Goal: Navigation & Orientation: Find specific page/section

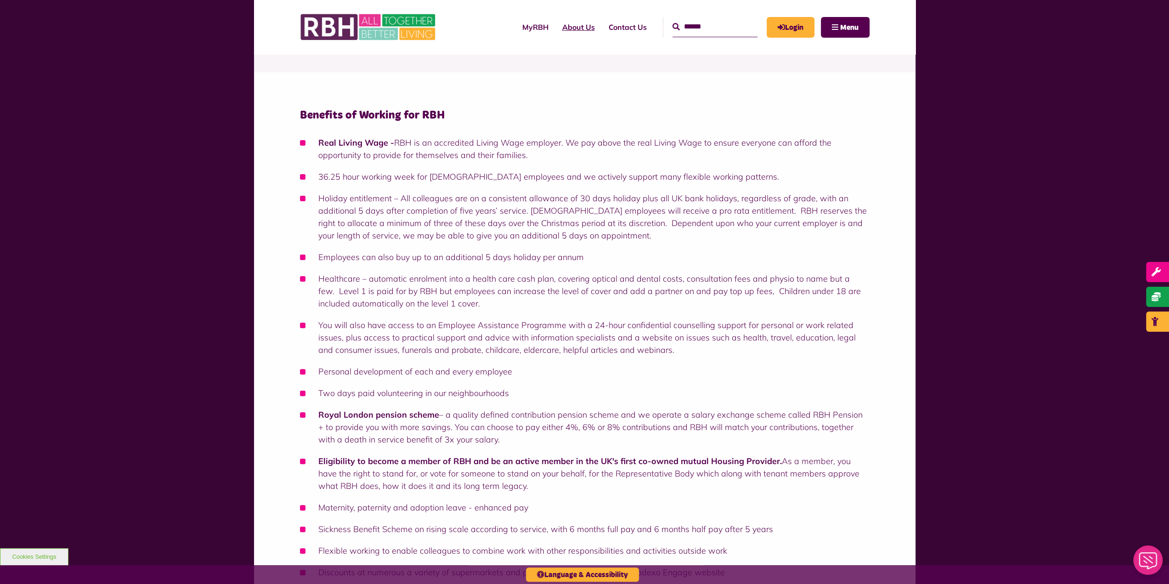
click at [569, 26] on link "About Us" at bounding box center [578, 27] width 46 height 25
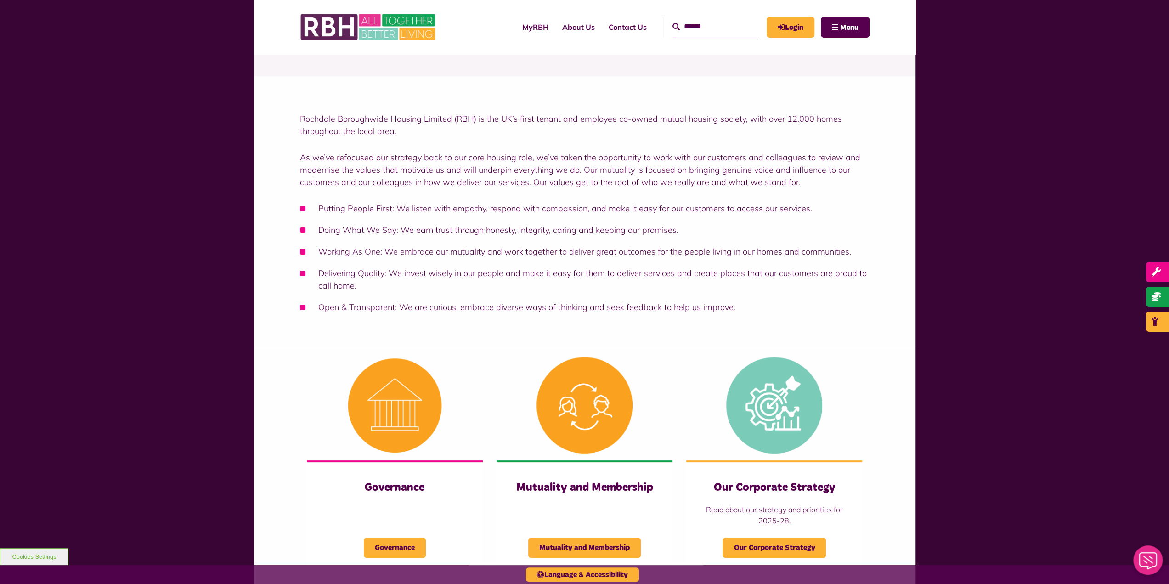
scroll to position [92, 0]
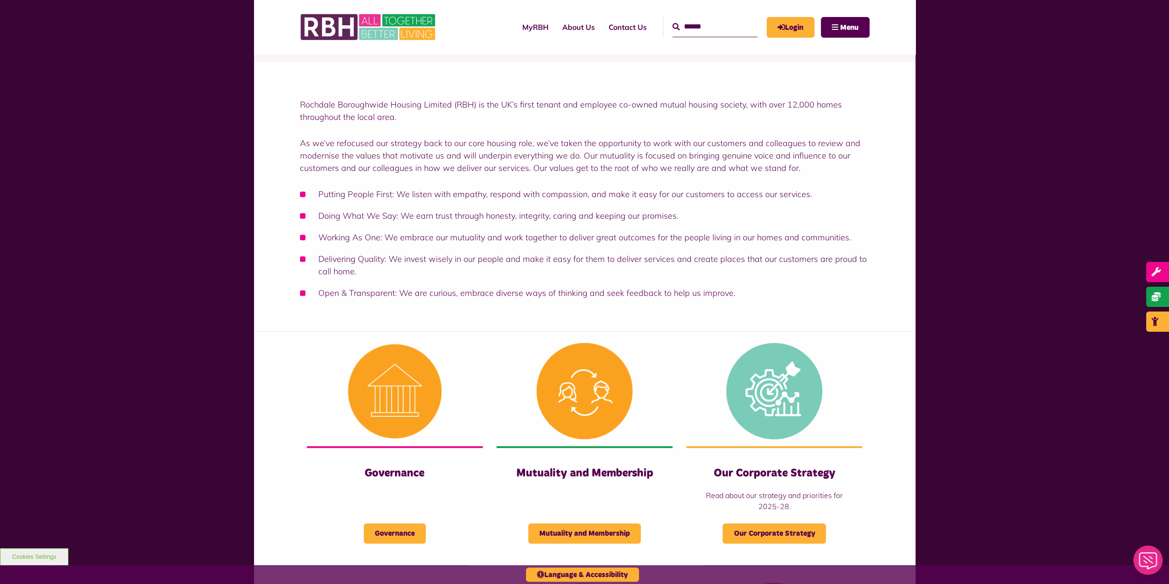
drag, startPoint x: 912, startPoint y: 223, endPoint x: 911, endPoint y: 228, distance: 5.1
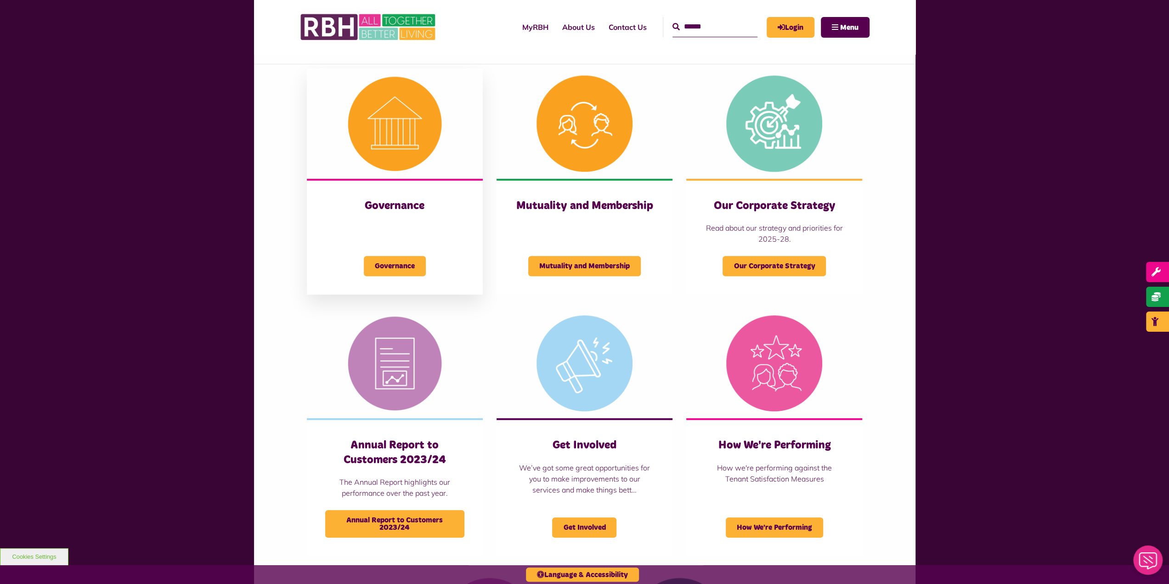
scroll to position [359, 0]
click at [566, 143] on img at bounding box center [584, 123] width 176 height 110
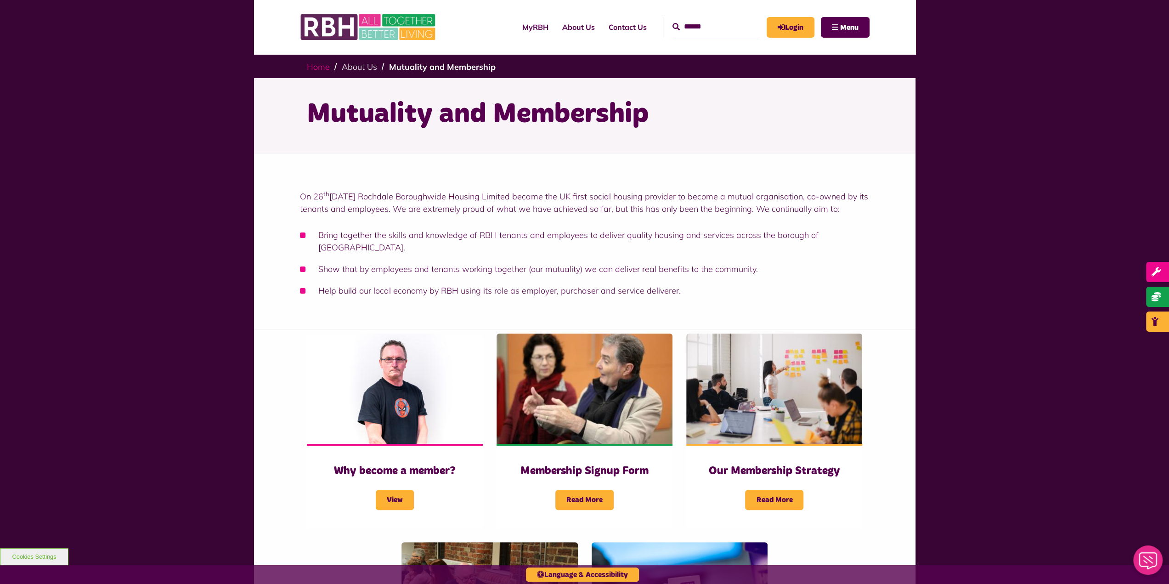
click at [319, 66] on link "Home" at bounding box center [318, 67] width 23 height 11
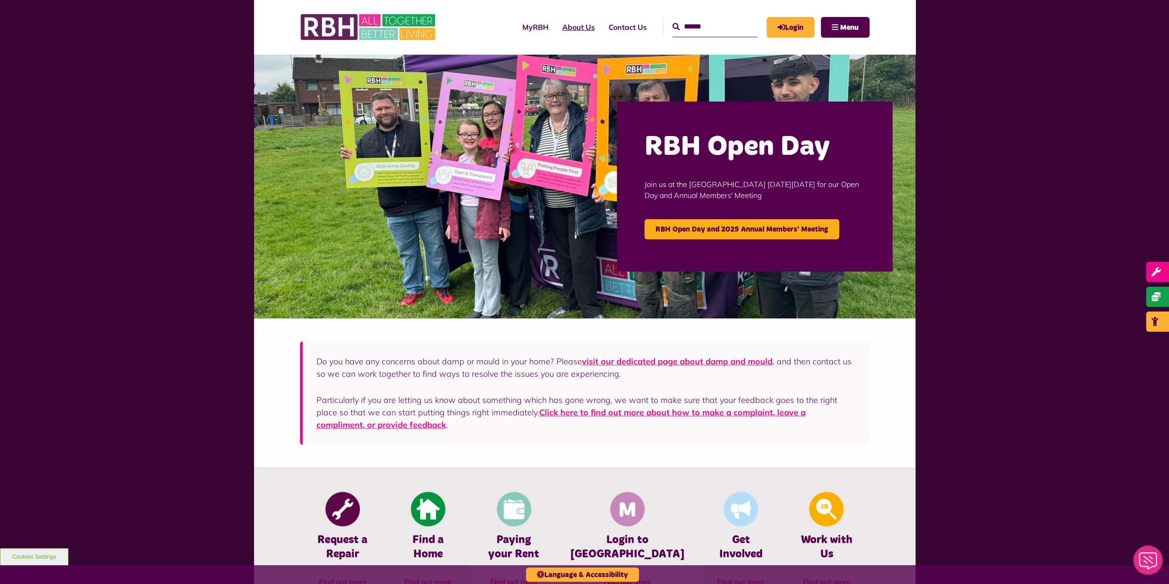
click at [566, 29] on link "About Us" at bounding box center [578, 27] width 46 height 25
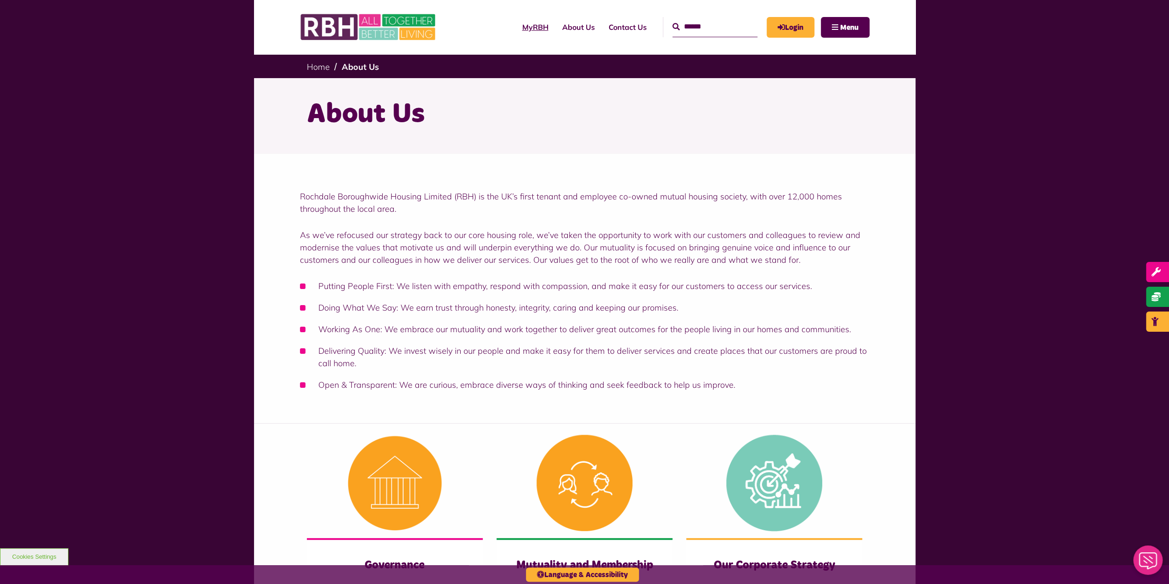
click at [520, 27] on link "MyRBH" at bounding box center [535, 27] width 40 height 25
click at [573, 27] on link "About Us" at bounding box center [578, 27] width 46 height 25
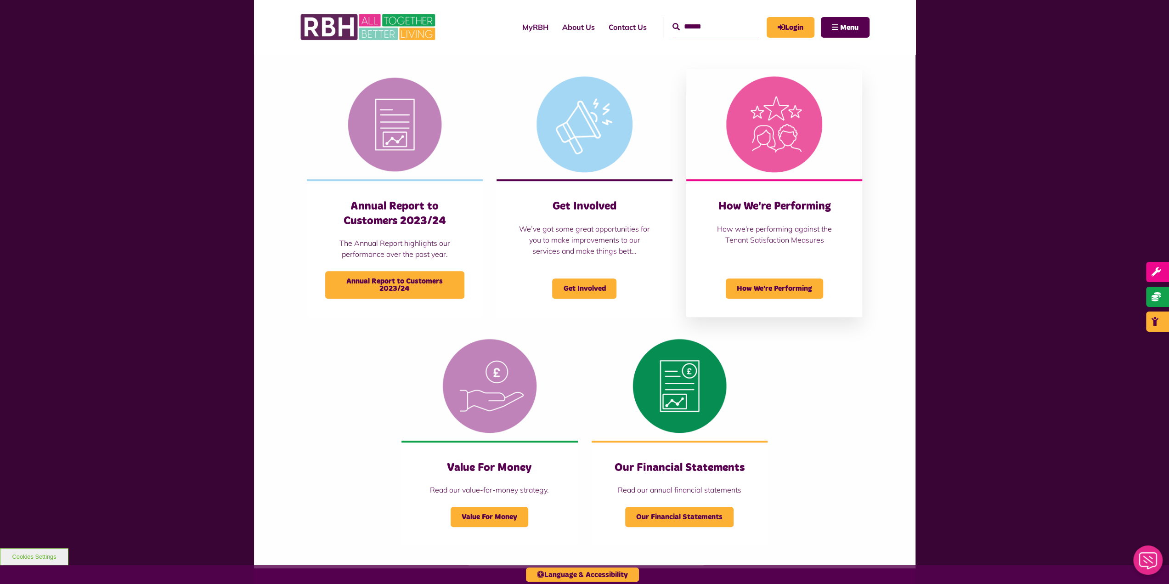
scroll to position [597, 0]
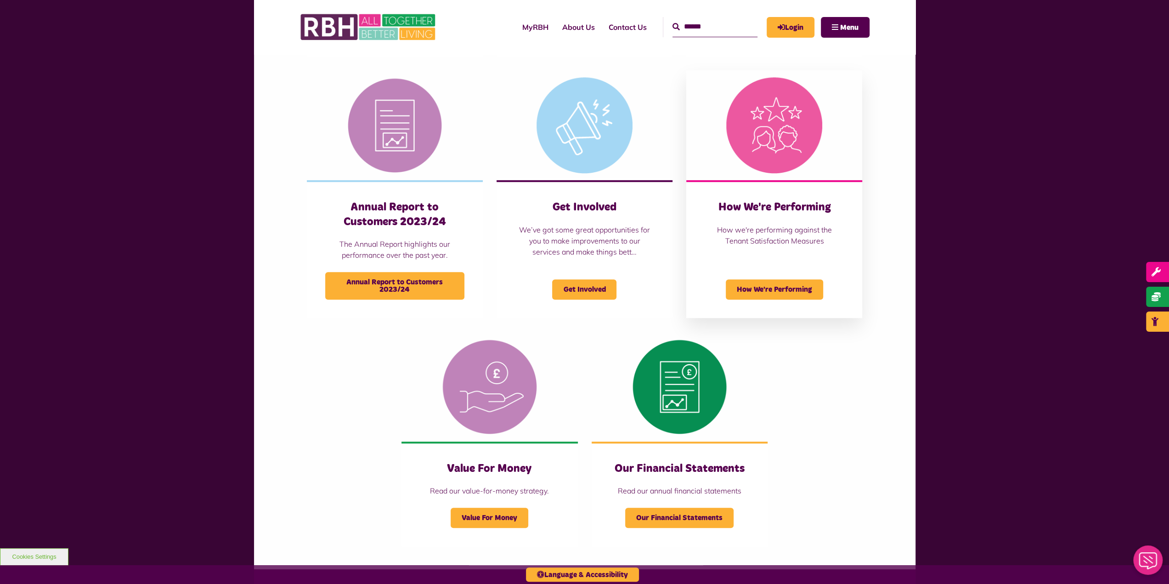
click at [786, 130] on img at bounding box center [774, 125] width 176 height 110
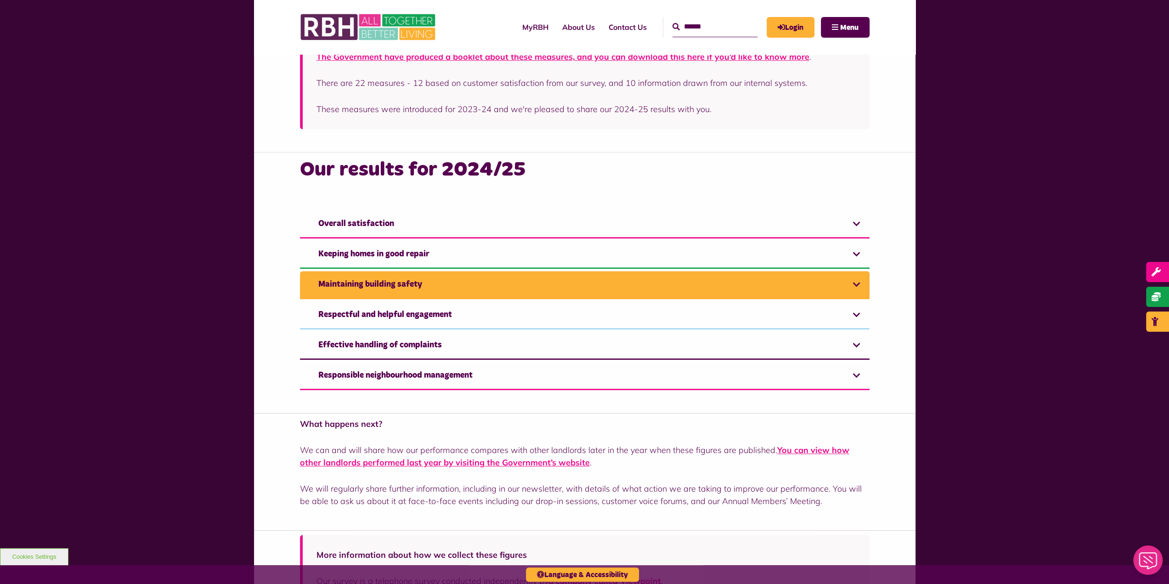
scroll to position [505, 0]
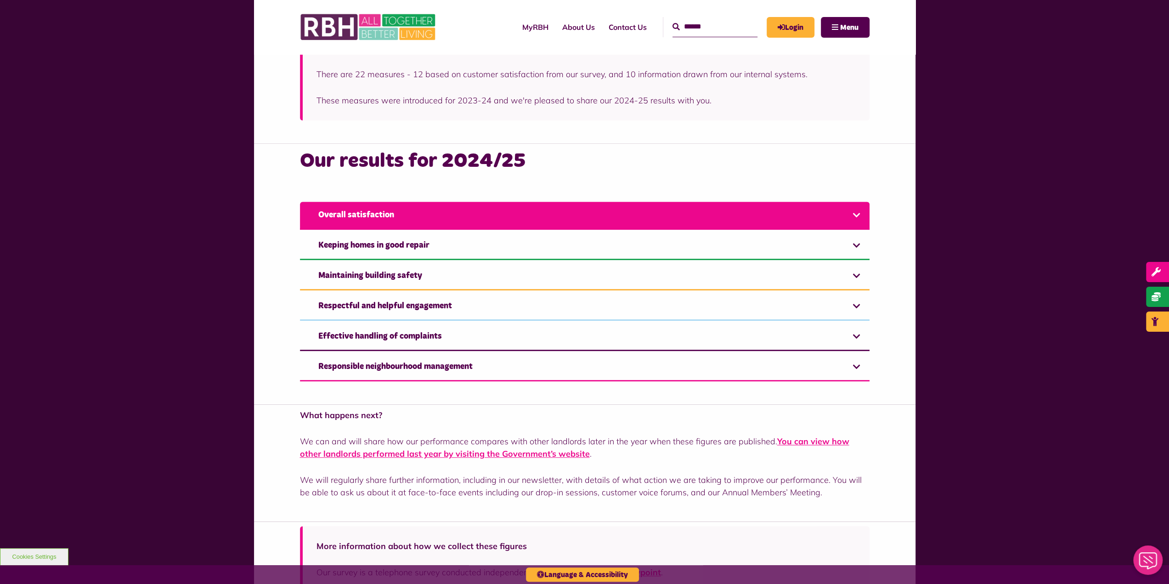
click at [725, 211] on link "Overall satisfaction" at bounding box center [584, 216] width 569 height 28
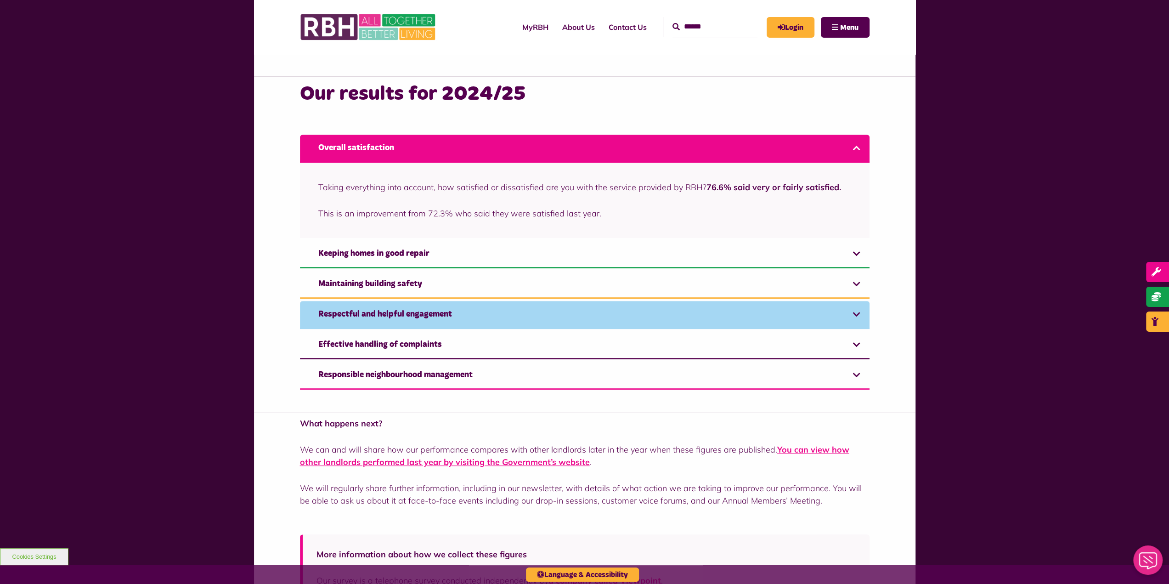
scroll to position [643, 0]
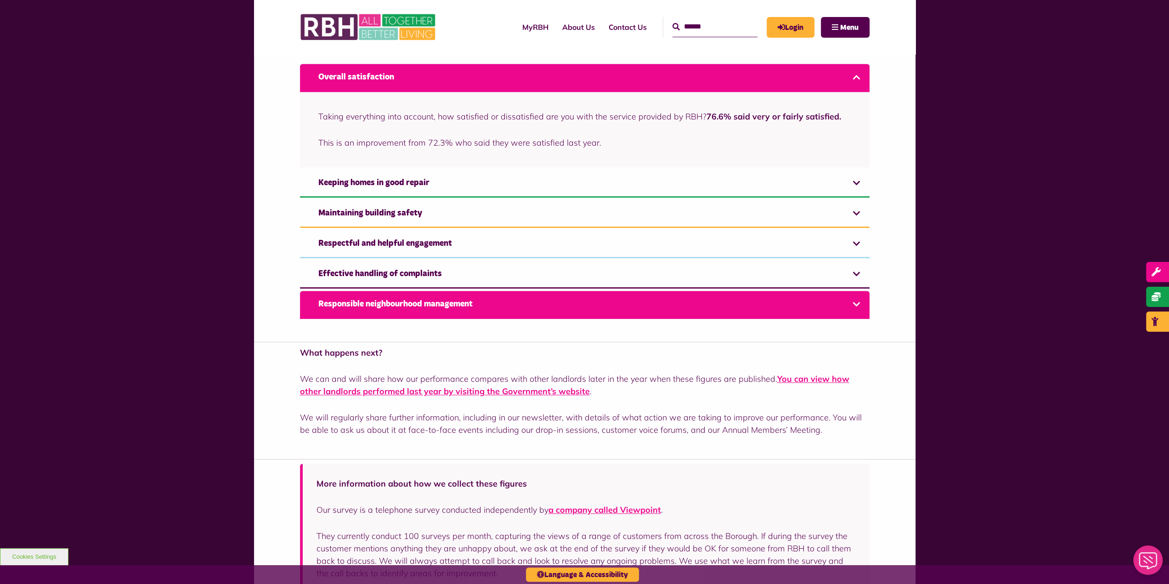
click at [788, 305] on link "Responsible neighbourhood management" at bounding box center [584, 305] width 569 height 28
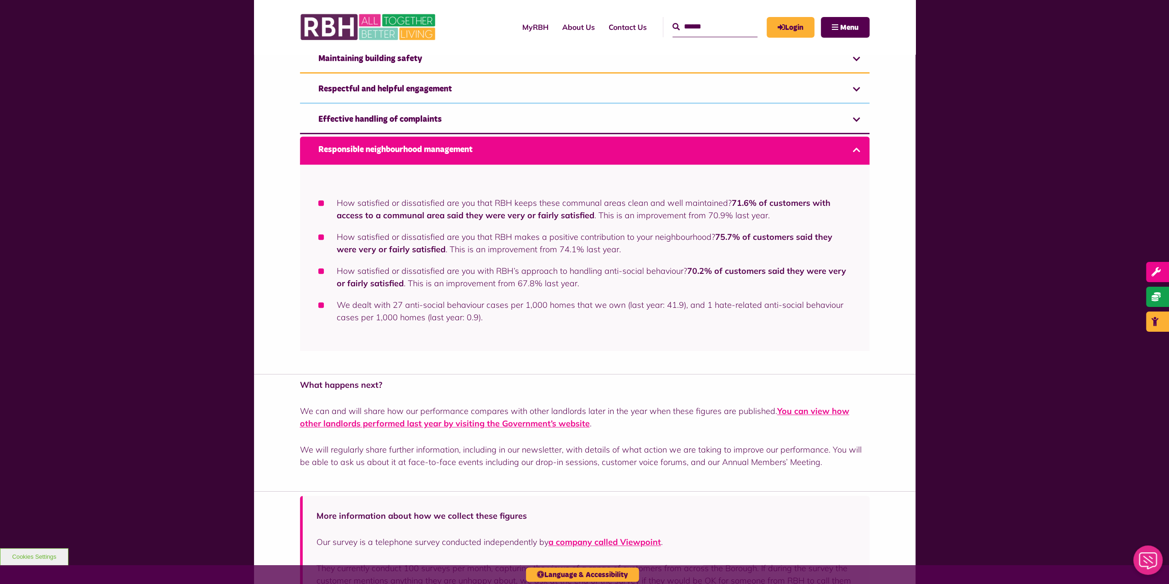
click at [796, 204] on ul "How satisfied or dissatisfied are you that RBH keeps these communal areas clean…" at bounding box center [584, 260] width 533 height 127
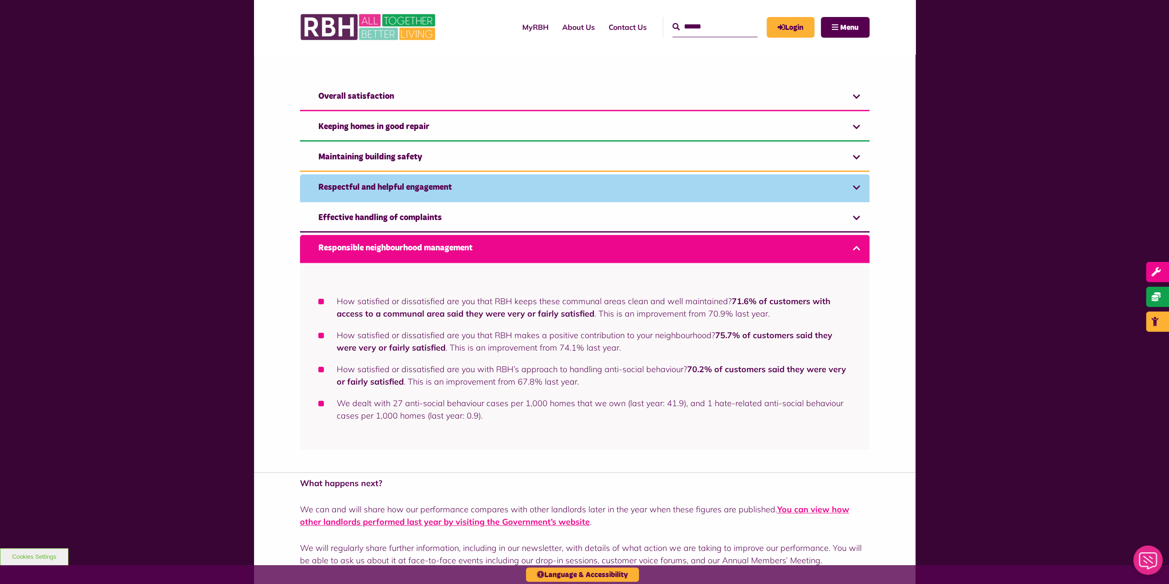
scroll to position [582, 0]
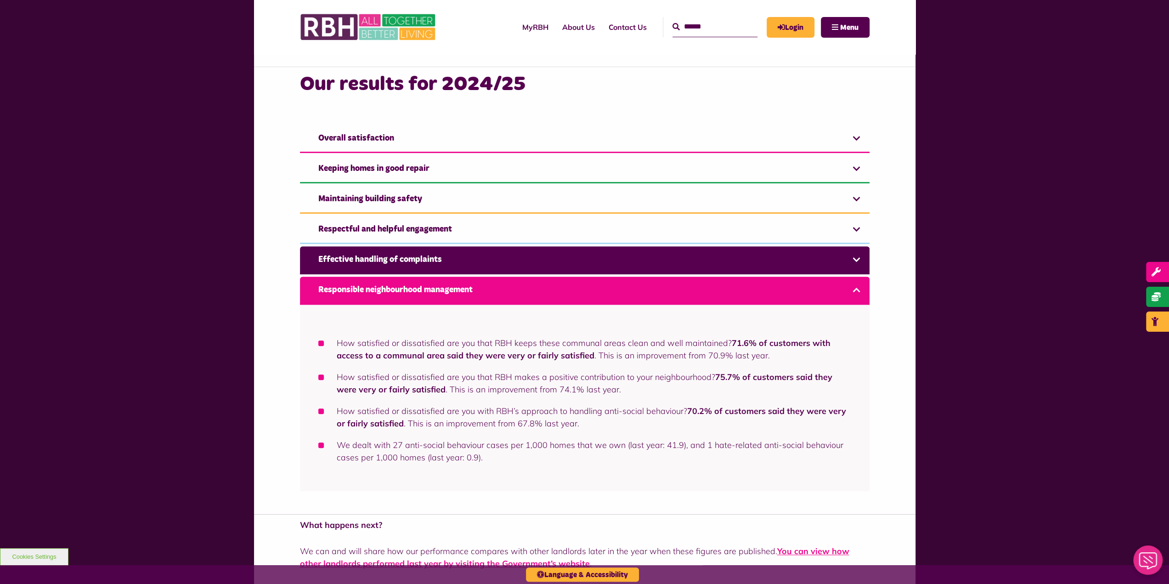
click at [808, 259] on link "Effective handling of complaints" at bounding box center [584, 260] width 569 height 28
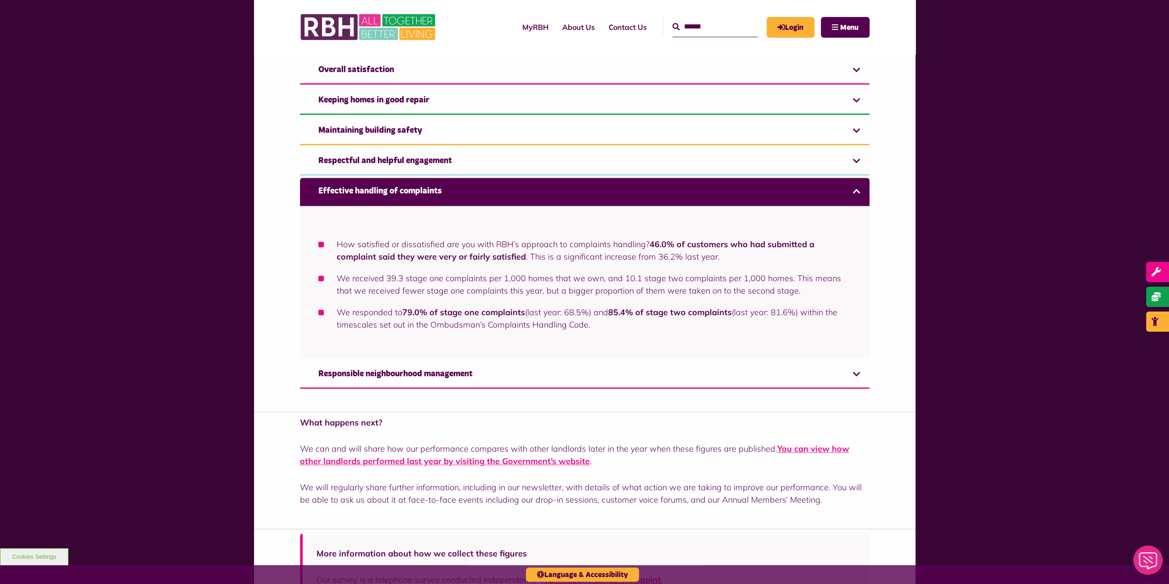
scroll to position [644, 0]
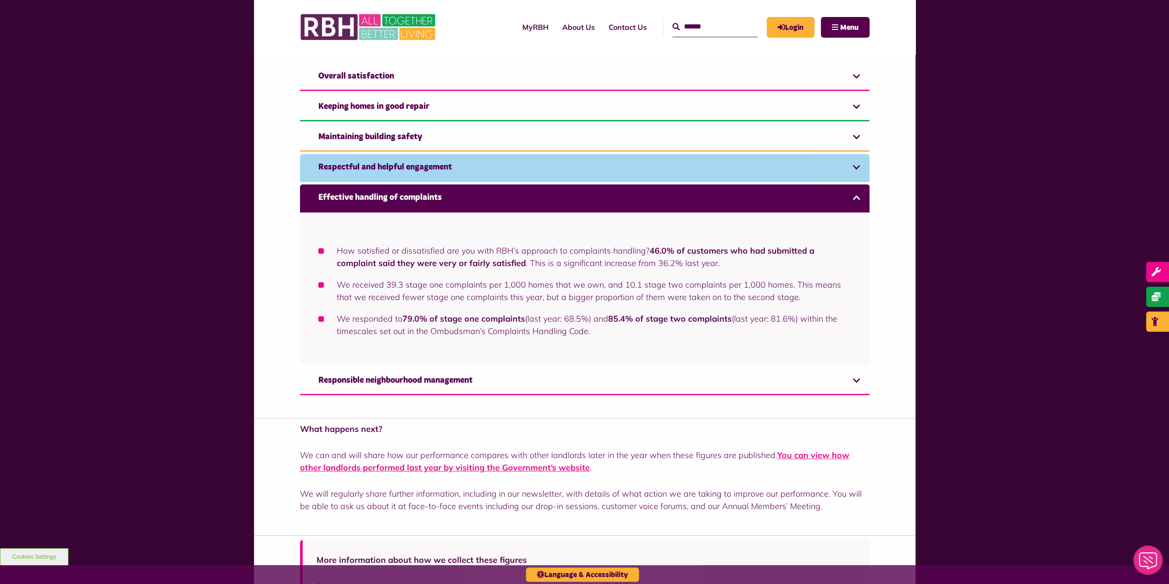
click at [761, 169] on link "Respectful and helpful engagement" at bounding box center [584, 168] width 569 height 28
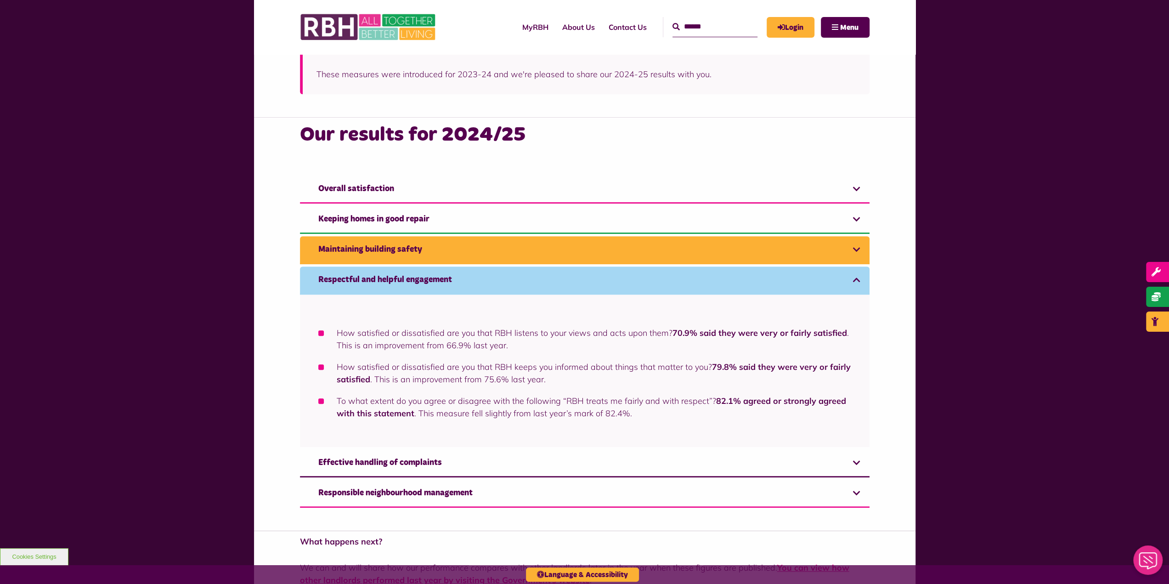
scroll to position [531, 0]
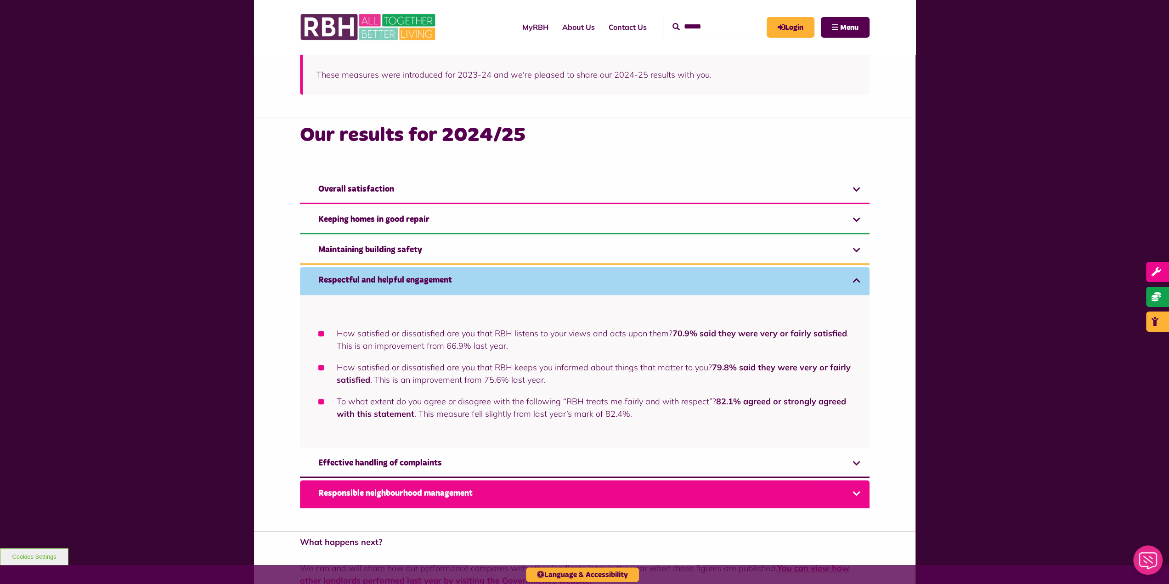
click at [746, 490] on link "Responsible neighbourhood management" at bounding box center [584, 494] width 569 height 28
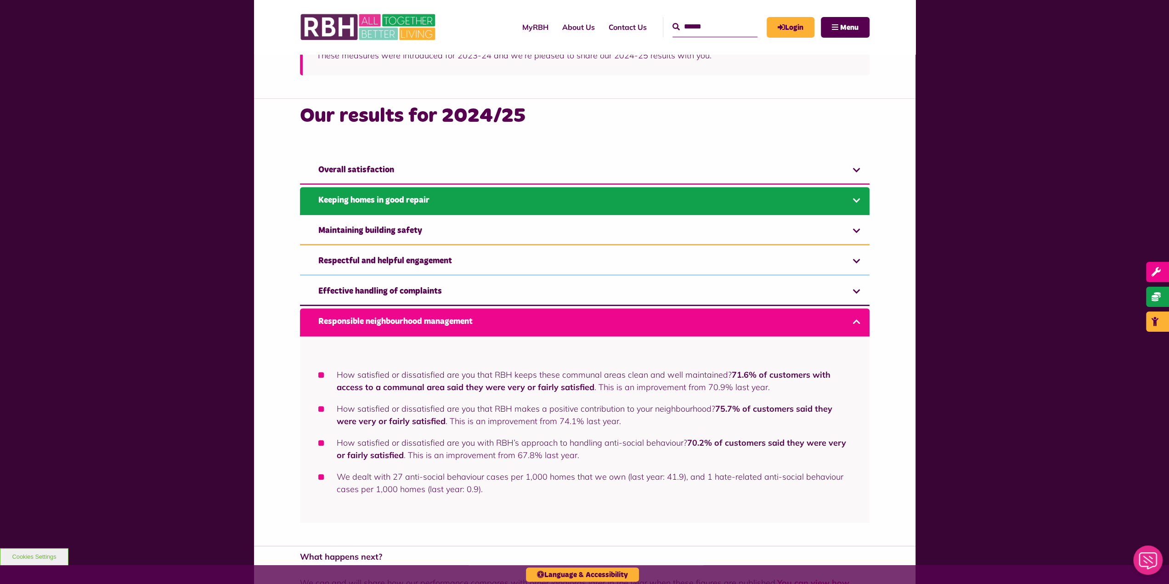
scroll to position [444, 0]
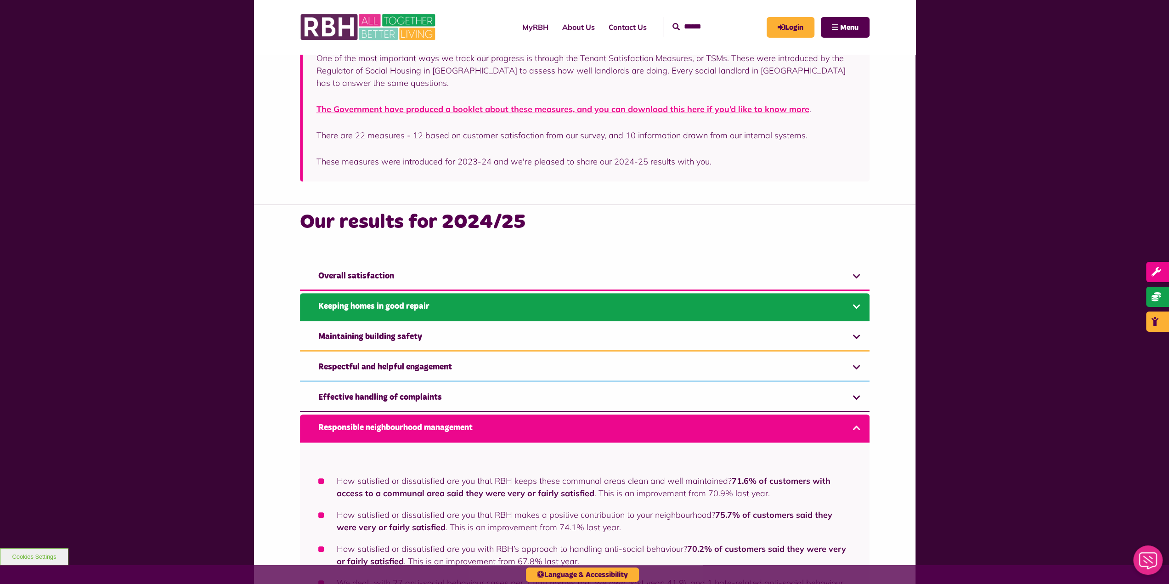
click at [760, 309] on link "Keeping homes in good repair" at bounding box center [584, 307] width 569 height 28
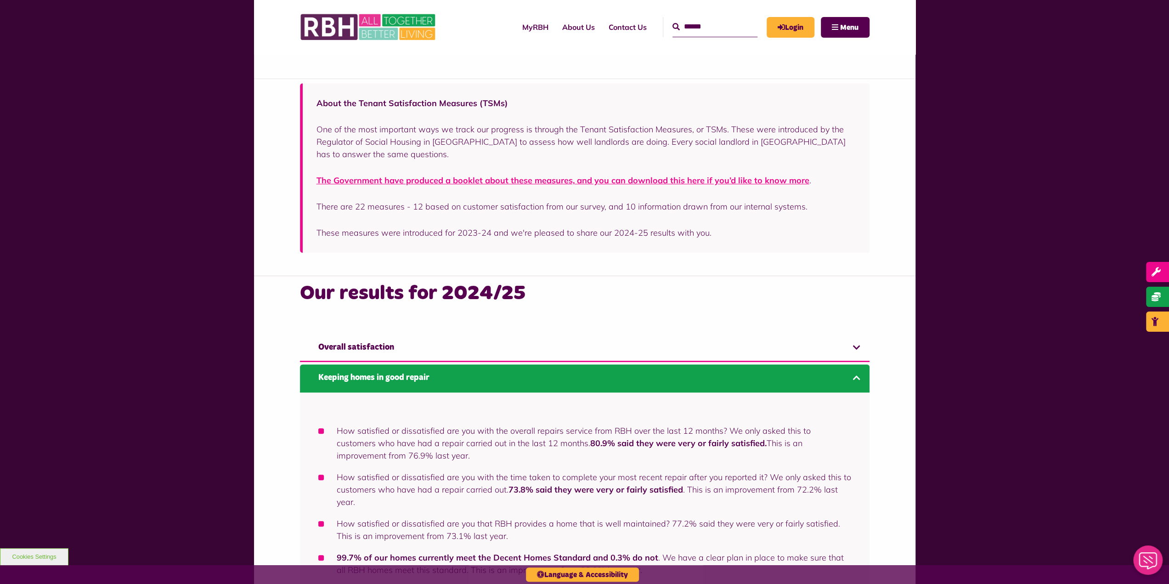
scroll to position [369, 0]
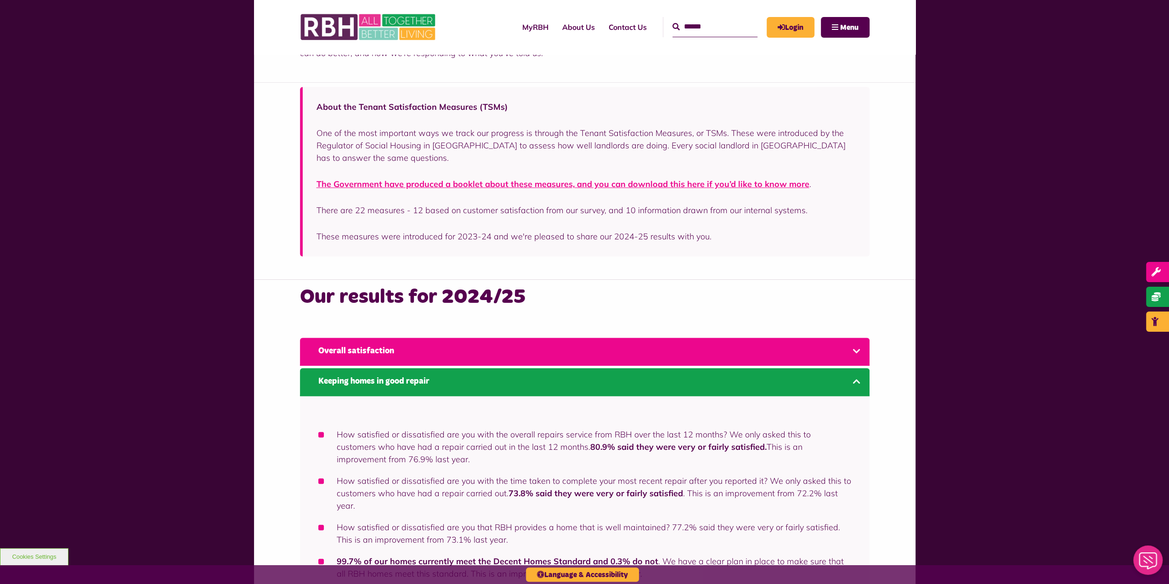
click at [779, 350] on link "Overall satisfaction" at bounding box center [584, 352] width 569 height 28
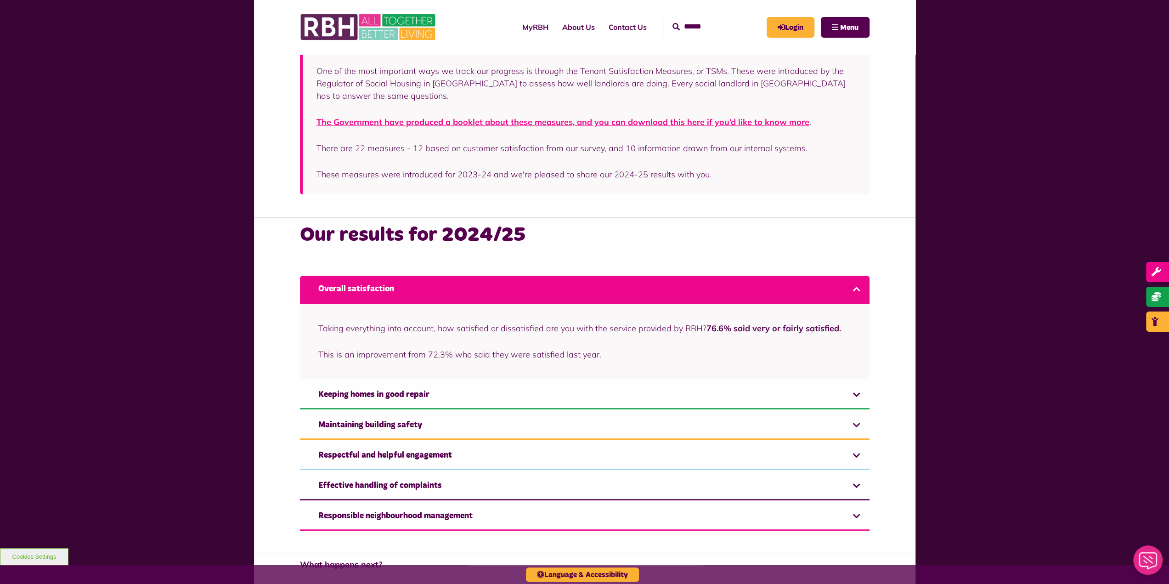
scroll to position [248, 0]
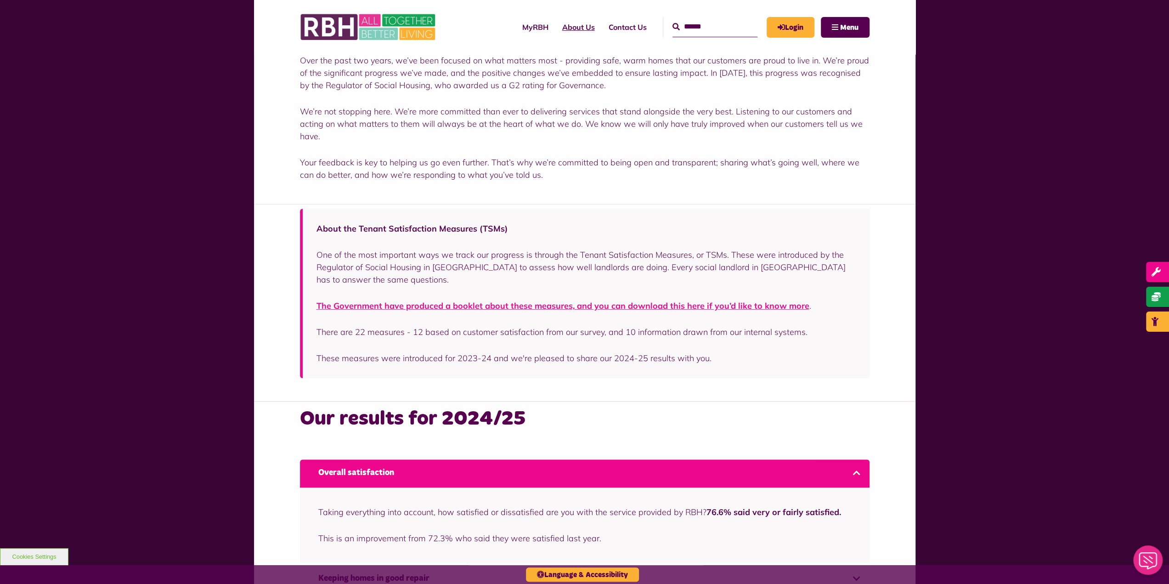
click at [562, 29] on link "About Us" at bounding box center [578, 27] width 46 height 25
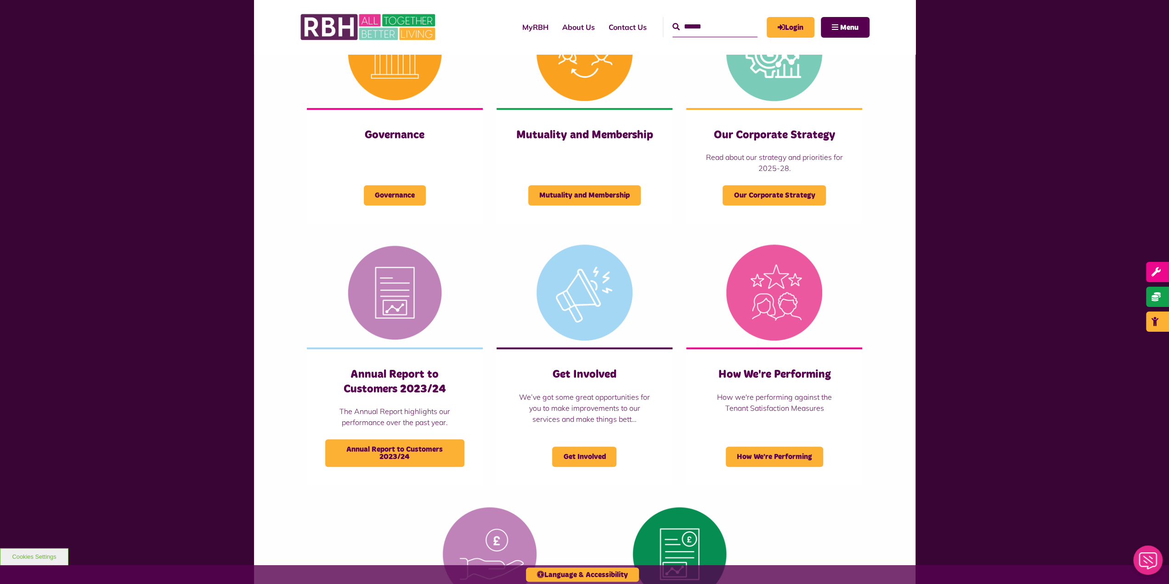
scroll to position [597, 0]
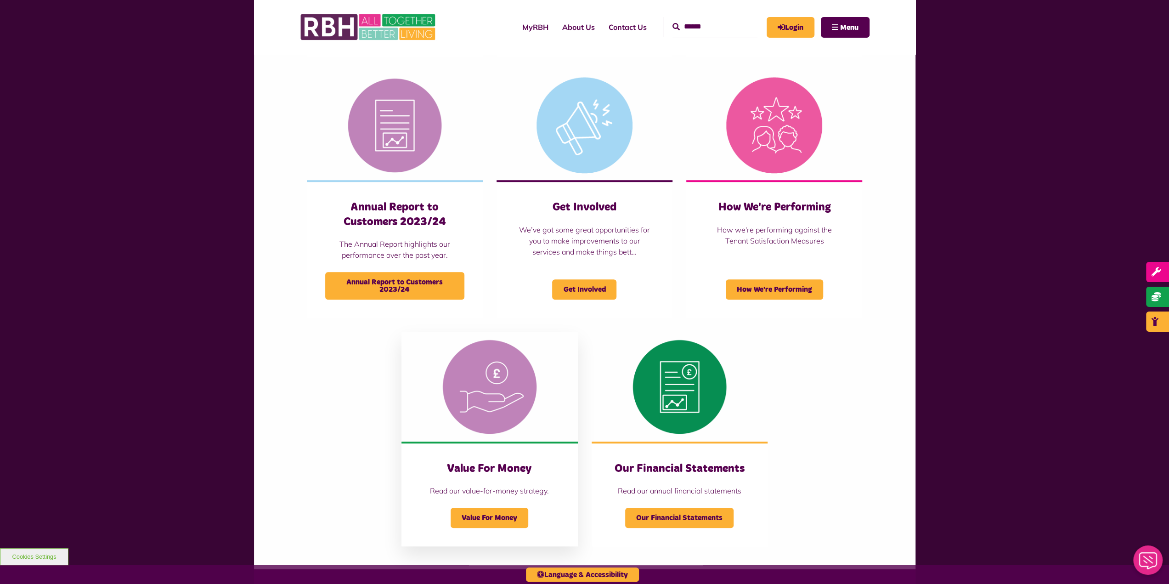
click at [480, 395] on img at bounding box center [489, 387] width 176 height 110
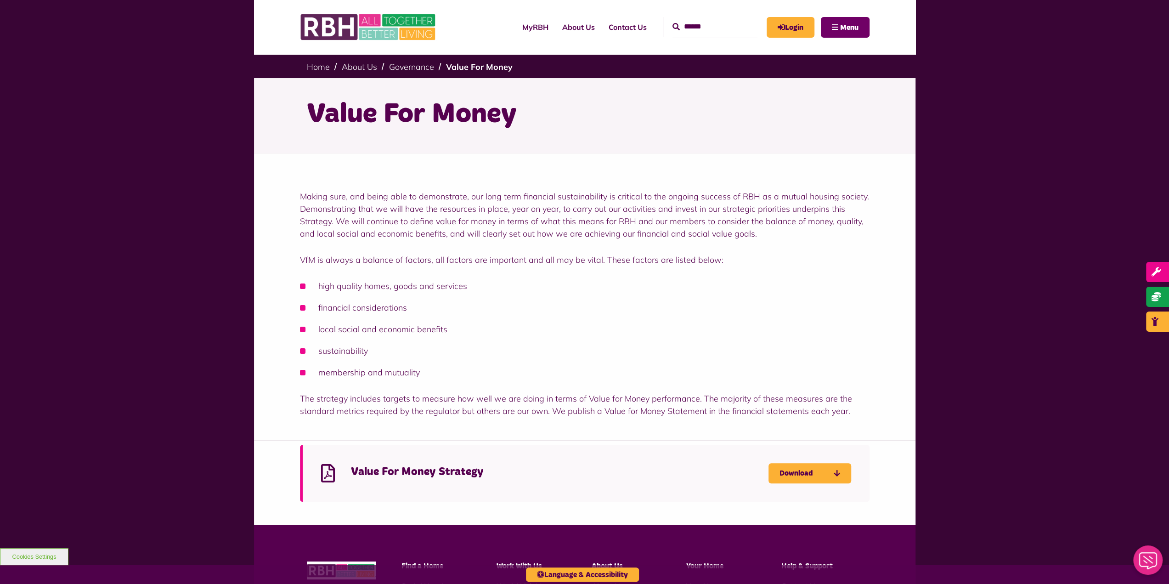
click at [847, 29] on span "Menu" at bounding box center [849, 27] width 18 height 7
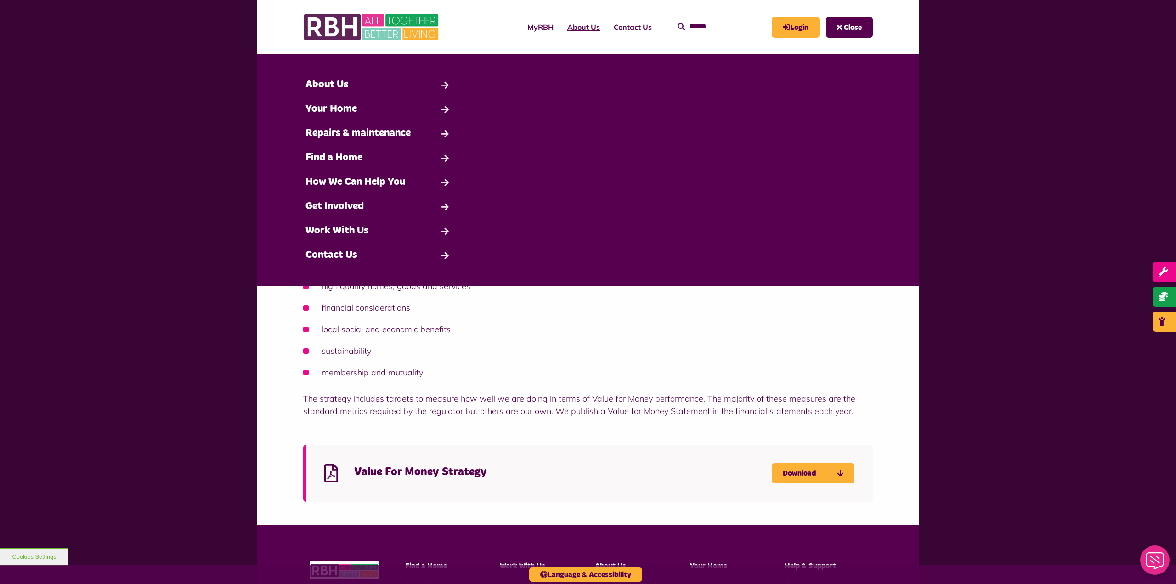
click at [579, 32] on link "About Us" at bounding box center [583, 27] width 46 height 25
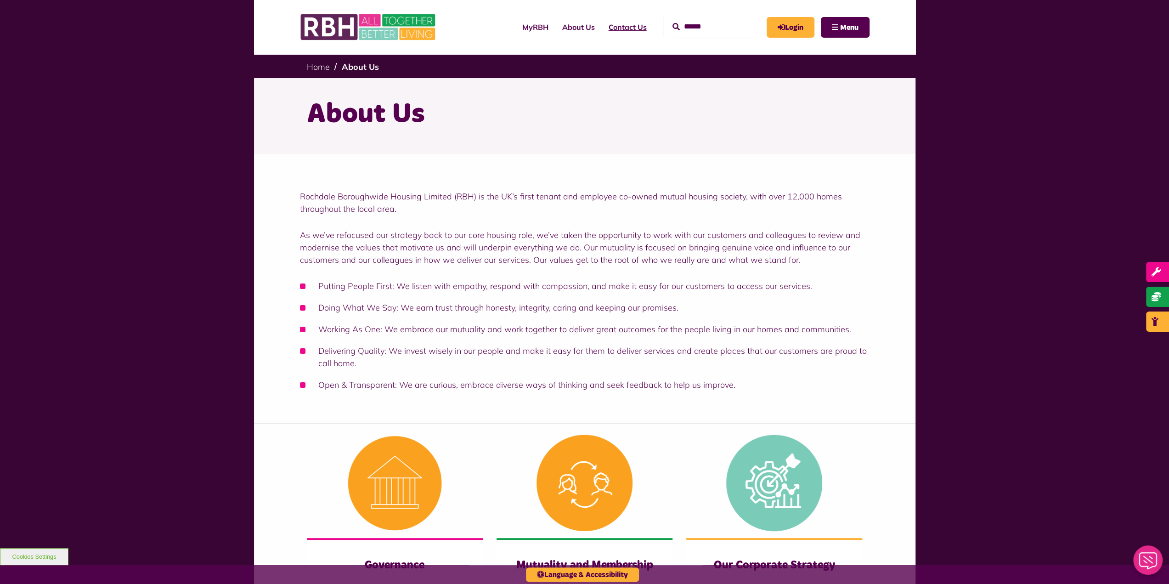
click at [613, 28] on link "Contact Us" at bounding box center [628, 27] width 52 height 25
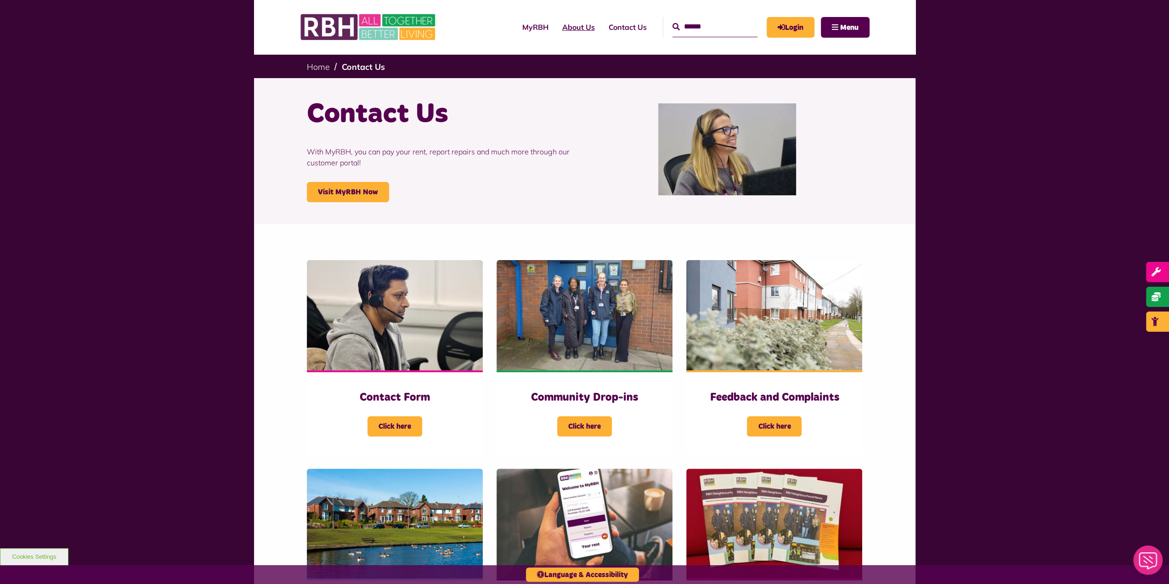
click at [568, 27] on link "About Us" at bounding box center [578, 27] width 46 height 25
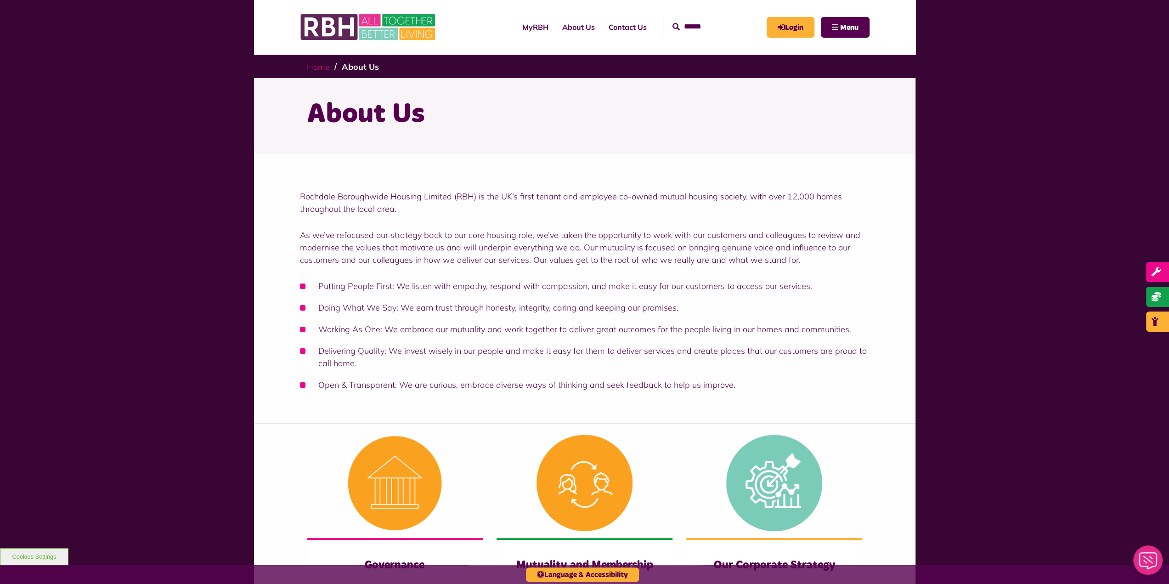
click at [315, 69] on link "Home" at bounding box center [318, 67] width 23 height 11
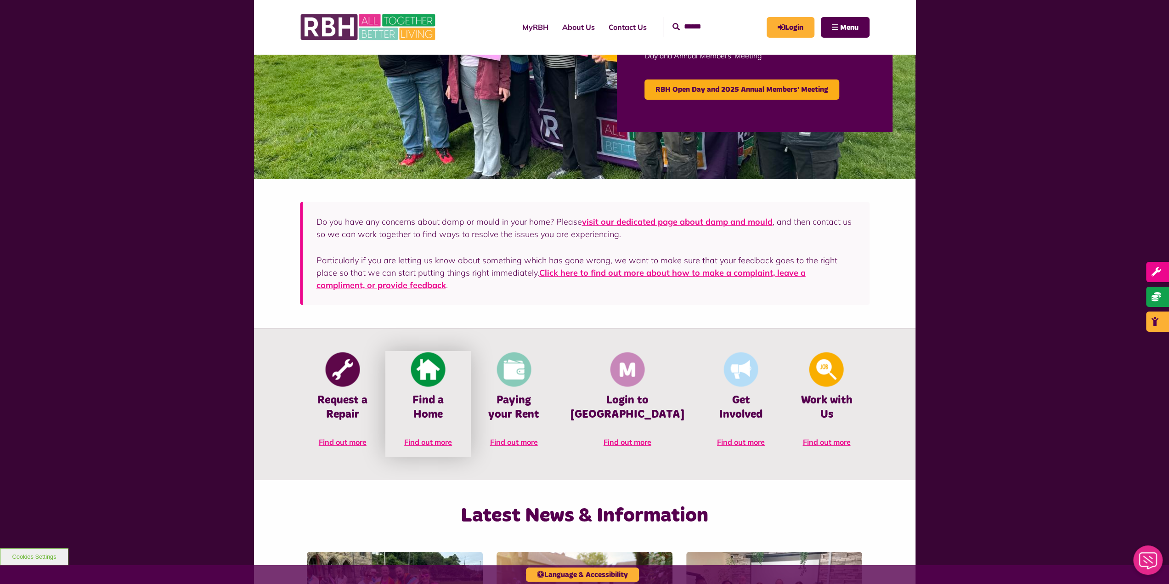
scroll to position [276, 0]
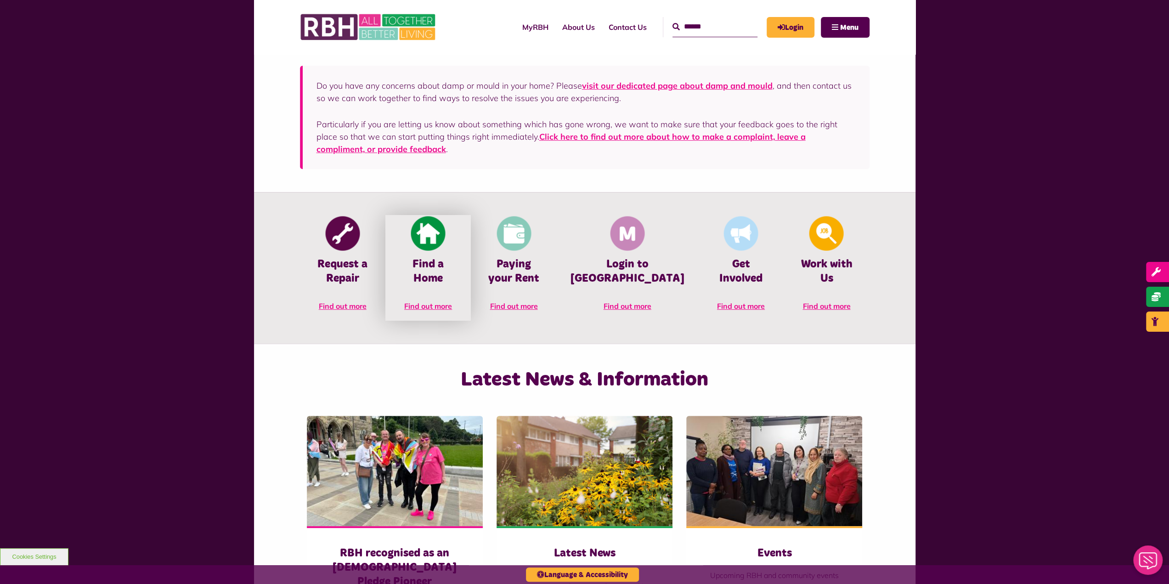
click at [445, 232] on img at bounding box center [428, 233] width 34 height 34
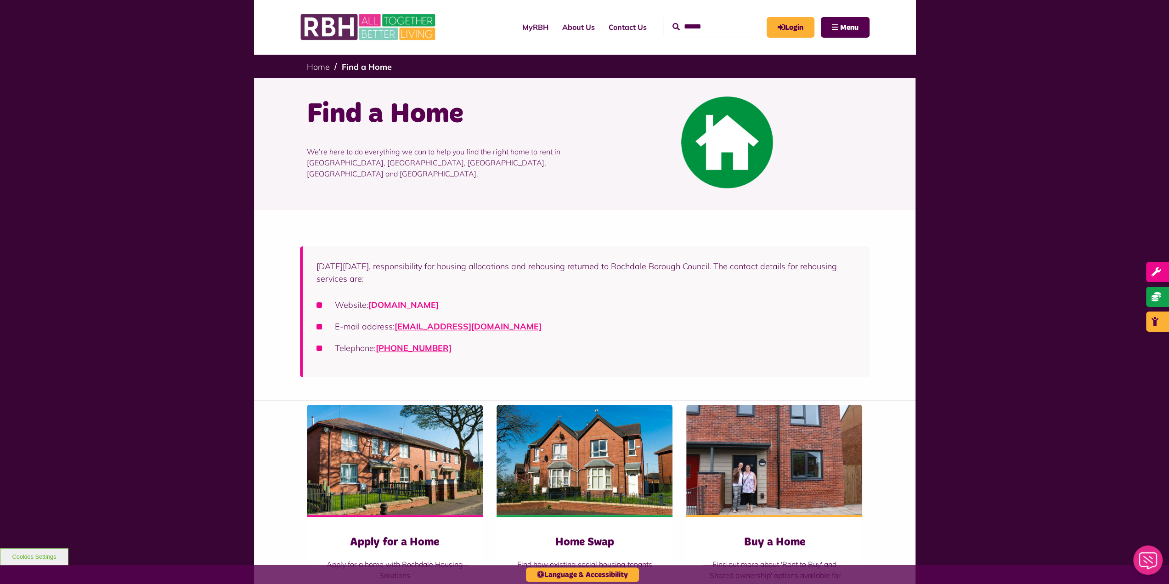
click at [439, 302] on link "rochdalehousingsolutions.co.uk" at bounding box center [403, 304] width 70 height 11
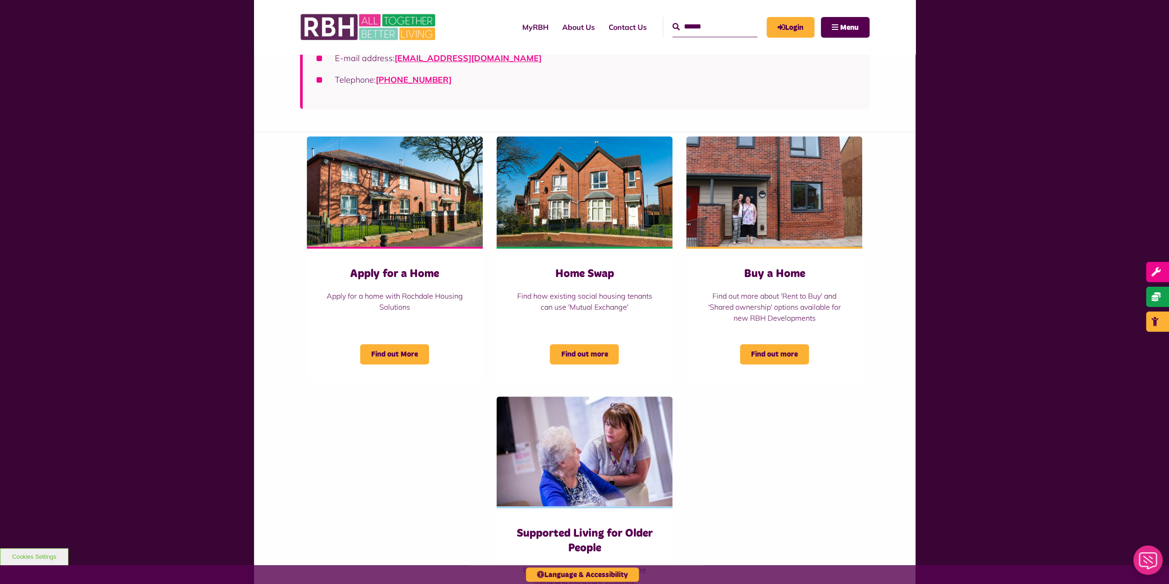
scroll to position [367, 0]
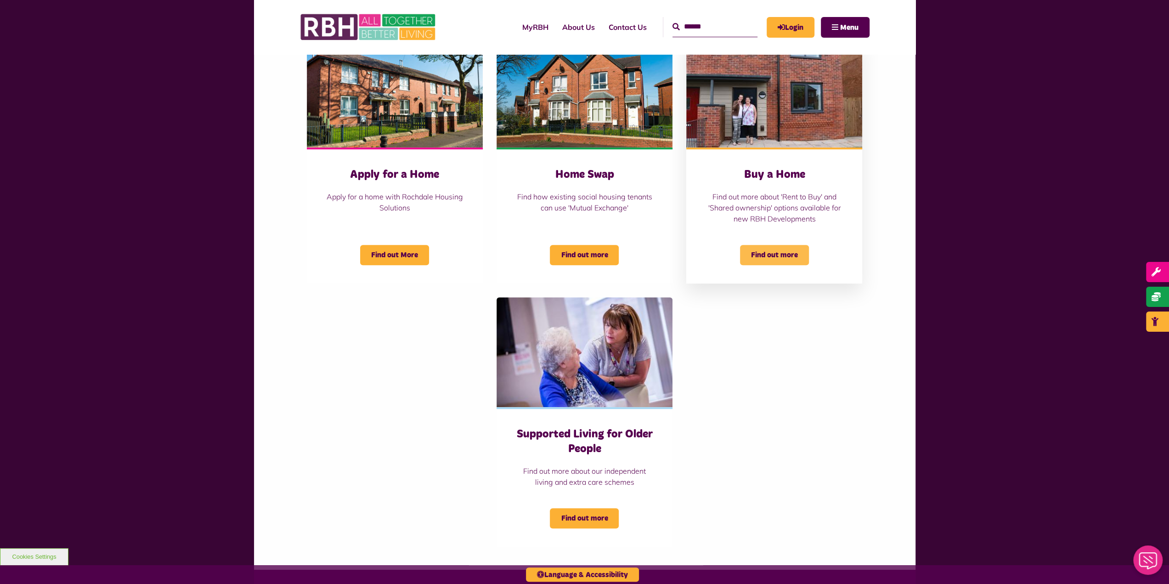
click at [793, 258] on span "Find out more" at bounding box center [774, 255] width 69 height 20
